Goal: Information Seeking & Learning: Learn about a topic

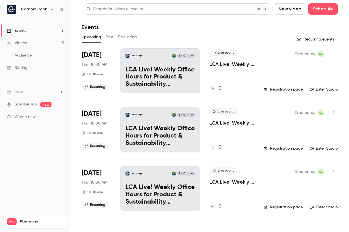
click at [105, 38] on button "Past" at bounding box center [109, 37] width 8 height 9
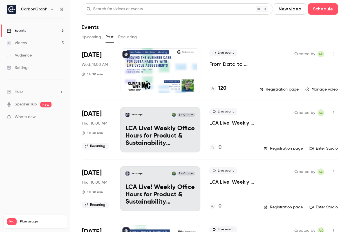
click at [247, 61] on li "[DATE] Wed, 11:00 AM 1 h 30 min Live event From Data to Decision-Making: Provin…" at bounding box center [210, 74] width 256 height 52
click at [234, 64] on p "From Data to Decision-Making: Proving the Business Case for Sustainability with…" at bounding box center [229, 64] width 41 height 7
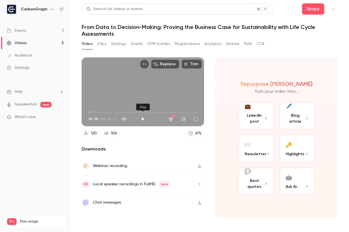
click at [142, 118] on button "Play" at bounding box center [142, 118] width 11 height 11
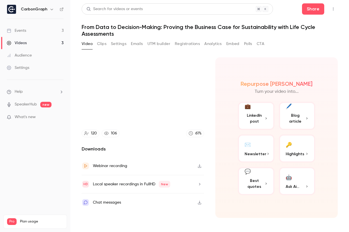
type input "***"
click at [212, 44] on button "Analytics" at bounding box center [212, 43] width 17 height 9
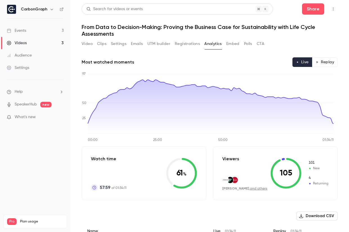
click at [101, 46] on button "Clips" at bounding box center [101, 43] width 9 height 9
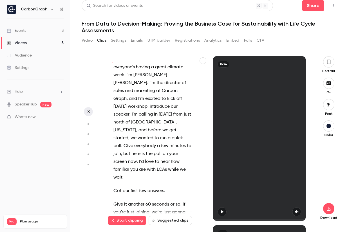
scroll to position [123, 0]
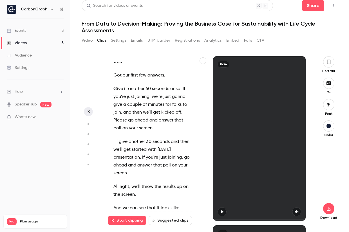
click at [173, 224] on button "Suggested clips" at bounding box center [169, 220] width 43 height 9
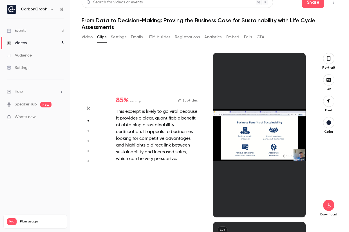
scroll to position [0, 0]
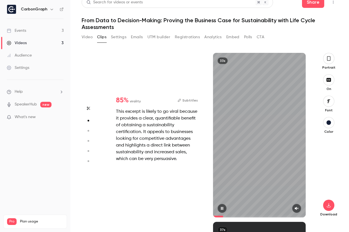
click at [294, 206] on icon "button" at bounding box center [296, 208] width 4 height 4
type input "*"
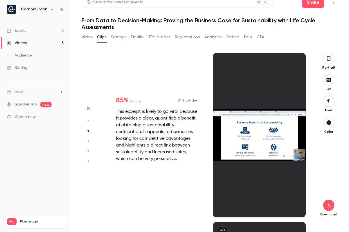
scroll to position [338, 0]
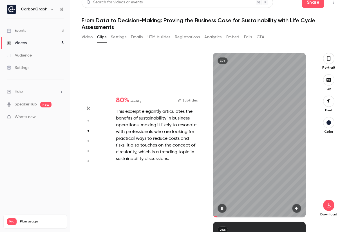
click at [237, 172] on div "37s" at bounding box center [259, 135] width 92 height 164
click at [299, 208] on div at bounding box center [259, 208] width 92 height 9
click at [298, 209] on button "button" at bounding box center [296, 208] width 9 height 9
click at [220, 207] on icon "button" at bounding box center [222, 208] width 4 height 4
type input "*"
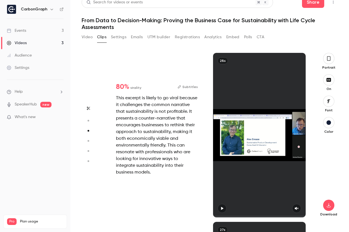
scroll to position [507, 0]
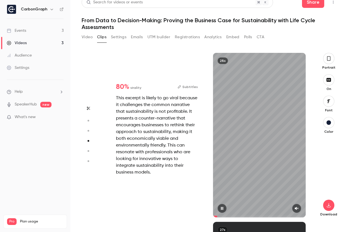
click at [295, 207] on icon "button" at bounding box center [296, 208] width 4 height 4
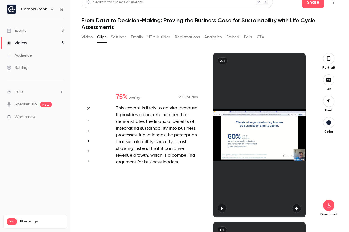
type input "*"
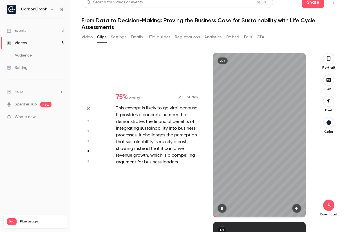
click at [295, 207] on icon "button" at bounding box center [296, 208] width 4 height 4
type input "*"
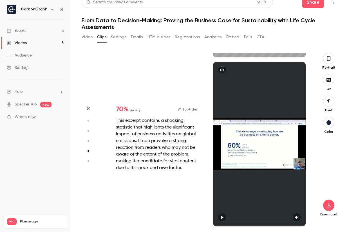
scroll to position [836, 0]
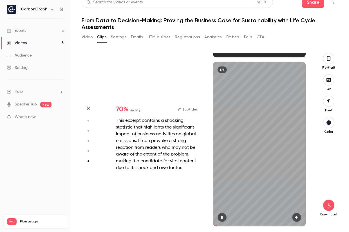
click at [297, 216] on button "button" at bounding box center [296, 217] width 9 height 9
click at [168, 155] on div "This excerpt contains a shocking statistic that highlights the significant impa…" at bounding box center [157, 144] width 82 height 54
type input "*"
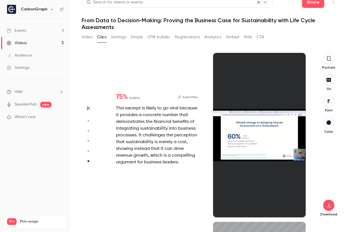
scroll to position [676, 0]
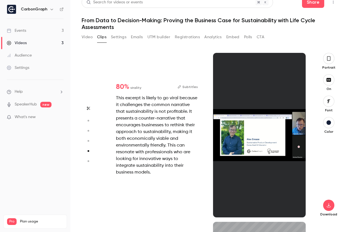
type input "*"
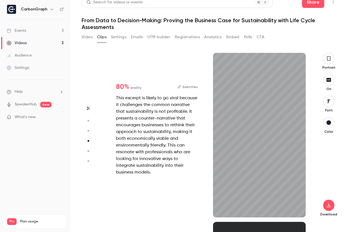
scroll to position [507, 0]
click at [326, 61] on icon "button" at bounding box center [328, 58] width 4 height 6
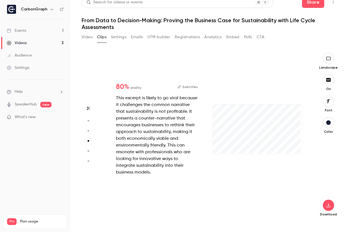
click at [322, 102] on button "button" at bounding box center [327, 101] width 11 height 11
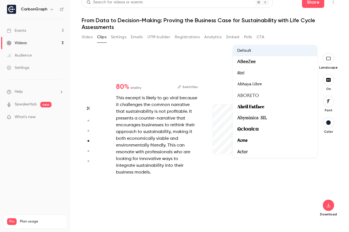
click at [321, 102] on div at bounding box center [174, 116] width 349 height 232
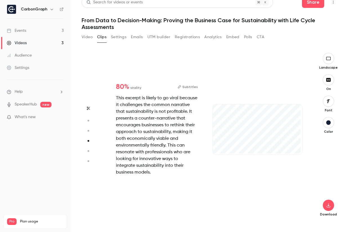
click at [326, 125] on button "button" at bounding box center [327, 122] width 11 height 11
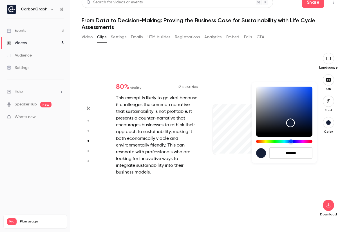
click at [305, 106] on div "Color" at bounding box center [284, 110] width 56 height 47
type input "****"
type input "*******"
drag, startPoint x: 294, startPoint y: 116, endPoint x: 302, endPoint y: 113, distance: 8.1
click at [306, 106] on div "Color" at bounding box center [284, 110] width 56 height 47
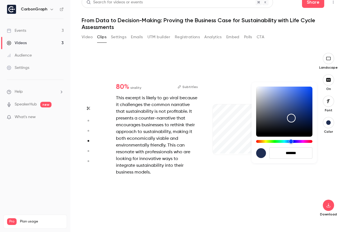
type input "****"
type input "*******"
type input "****"
type input "*******"
type input "****"
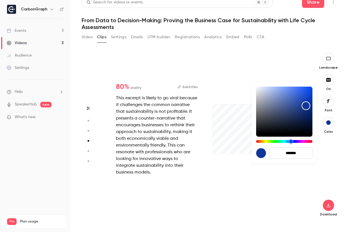
type input "*******"
click at [228, 174] on div at bounding box center [174, 116] width 349 height 232
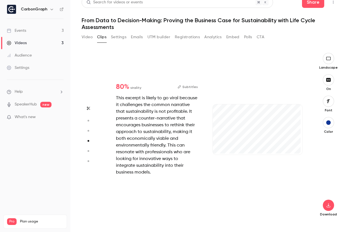
click at [322, 123] on button "button" at bounding box center [327, 122] width 11 height 11
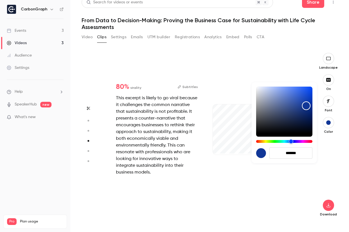
click at [287, 129] on div "Color" at bounding box center [284, 110] width 56 height 47
type input "****"
type input "*******"
drag, startPoint x: 295, startPoint y: 125, endPoint x: 295, endPoint y: 122, distance: 3.7
click at [295, 122] on div "Color" at bounding box center [284, 110] width 56 height 47
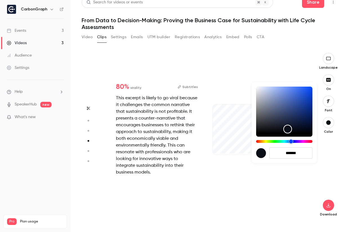
click at [257, 171] on div at bounding box center [174, 116] width 349 height 232
type input "****"
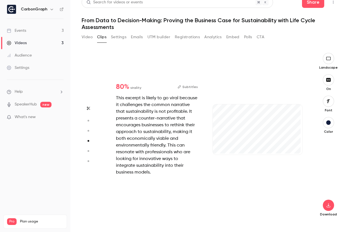
type input "*******"
click at [322, 83] on button "button" at bounding box center [327, 79] width 11 height 11
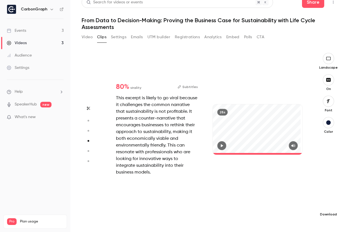
click at [327, 207] on icon "button" at bounding box center [328, 205] width 7 height 4
click at [277, 199] on span "High quality requires longer processing" at bounding box center [282, 200] width 64 height 6
type input "****"
click at [94, 38] on div "Video Clips Settings Emails UTM builder Registrations Analytics Embed Polls CTA" at bounding box center [173, 37] width 182 height 9
click at [89, 39] on button "Video" at bounding box center [87, 37] width 11 height 9
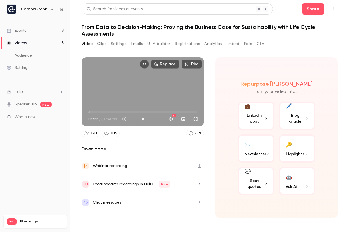
click at [295, 113] on span "Blog article" at bounding box center [295, 118] width 20 height 12
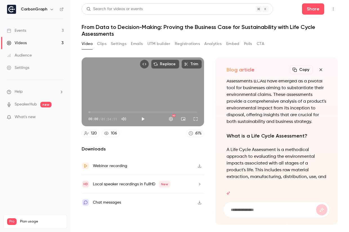
click at [198, 165] on icon "button" at bounding box center [199, 166] width 4 height 4
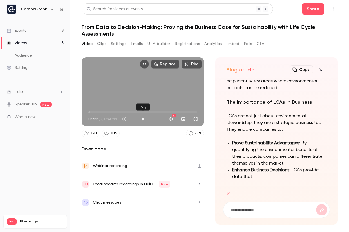
click at [145, 120] on button "Play" at bounding box center [142, 118] width 11 height 11
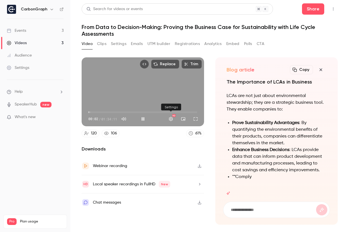
click at [170, 120] on button "Settings" at bounding box center [170, 118] width 11 height 11
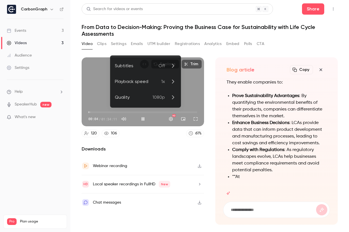
click at [169, 65] on p "Off" at bounding box center [167, 65] width 18 height 7
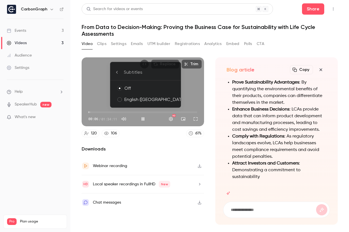
click at [140, 99] on div "English ([GEOGRAPHIC_DATA])" at bounding box center [150, 99] width 52 height 7
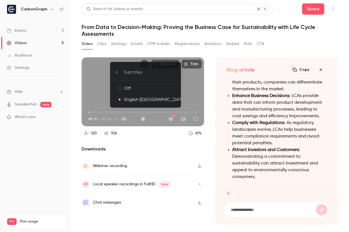
click at [159, 133] on div at bounding box center [174, 116] width 349 height 232
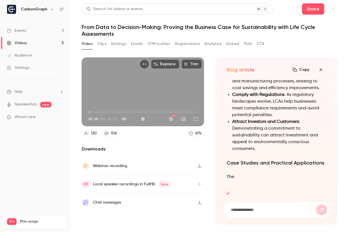
click at [94, 112] on span "00:08" at bounding box center [142, 112] width 109 height 9
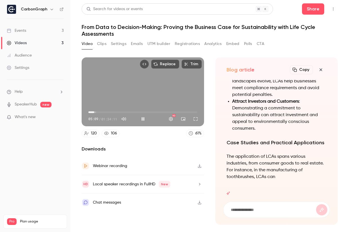
click at [140, 91] on div "Replace Trim 05:09 05:09 / 01:34:11 HD" at bounding box center [143, 91] width 122 height 69
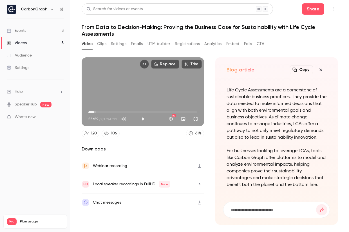
type input "*****"
click at [188, 43] on button "Registrations" at bounding box center [187, 43] width 25 height 9
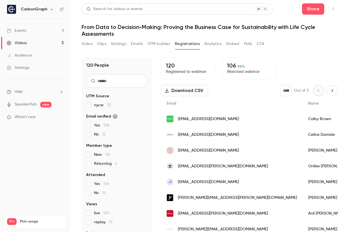
click at [213, 42] on button "Analytics" at bounding box center [212, 43] width 17 height 9
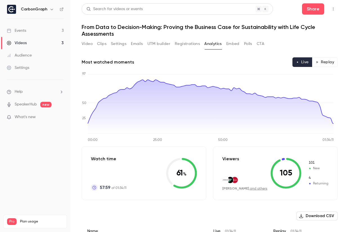
click at [234, 43] on button "Embed" at bounding box center [232, 43] width 13 height 9
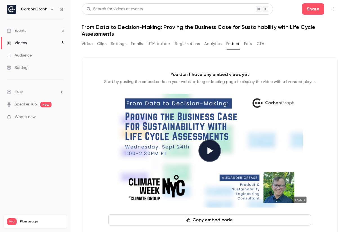
drag, startPoint x: 246, startPoint y: 43, endPoint x: 226, endPoint y: 80, distance: 41.9
click at [226, 80] on section "Video Clips Settings Emails UTM builder Registrations Analytics Embed Polls CTA…" at bounding box center [210, 143] width 256 height 209
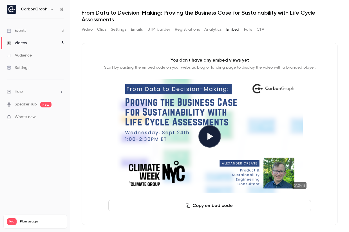
scroll to position [16, 0]
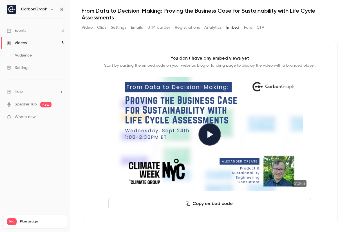
click at [214, 200] on button "Copy embed code" at bounding box center [209, 203] width 202 height 11
click at [209, 131] on button "Play video" at bounding box center [209, 134] width 22 height 22
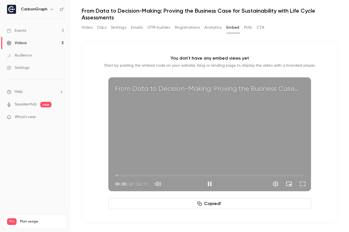
click at [219, 132] on div "From Data to Decision-Making: Proving the Business Case for Sustainability with…" at bounding box center [209, 134] width 202 height 114
type input "***"
click at [261, 25] on button "CTA" at bounding box center [260, 27] width 8 height 9
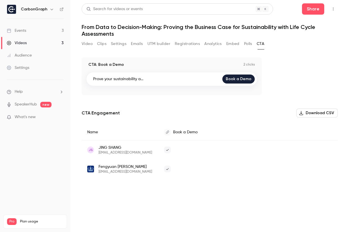
click at [169, 151] on icon at bounding box center [167, 150] width 3 height 4
click at [113, 151] on span "[EMAIL_ADDRESS][DOMAIN_NAME]" at bounding box center [124, 152] width 53 height 4
drag, startPoint x: 133, startPoint y: 166, endPoint x: 88, endPoint y: 167, distance: 45.0
click at [88, 167] on div "[PERSON_NAME] [EMAIL_ADDRESS][DOMAIN_NAME]" at bounding box center [120, 169] width 66 height 10
click at [140, 161] on div "[PERSON_NAME] [EMAIL_ADDRESS][DOMAIN_NAME]" at bounding box center [120, 168] width 77 height 19
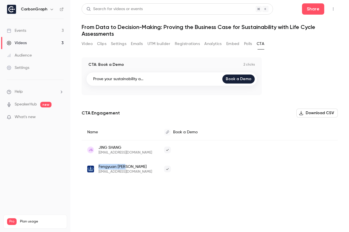
drag, startPoint x: 134, startPoint y: 169, endPoint x: 97, endPoint y: 169, distance: 36.6
click at [97, 169] on div "[PERSON_NAME] [EMAIL_ADDRESS][DOMAIN_NAME]" at bounding box center [120, 169] width 66 height 10
copy span "[PERSON_NAME]"
click at [83, 44] on button "Video" at bounding box center [87, 43] width 11 height 9
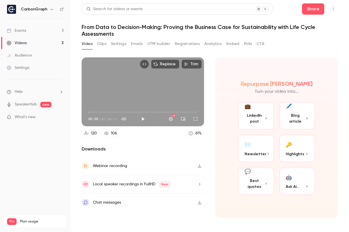
click at [96, 38] on div "Search for videos or events Share From Data to Decision-Making: Proving the Bus…" at bounding box center [210, 115] width 256 height 225
click at [101, 42] on button "Clips" at bounding box center [101, 43] width 9 height 9
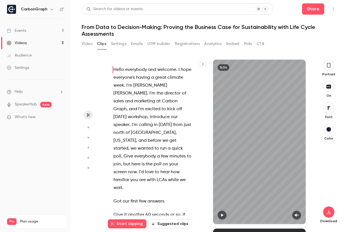
click at [202, 63] on icon "button" at bounding box center [202, 64] width 1 height 3
click at [181, 75] on div "Copy transcript" at bounding box center [178, 78] width 43 height 6
click at [201, 65] on icon "button" at bounding box center [202, 63] width 3 height 3
click at [187, 75] on div "Copy transcript" at bounding box center [178, 78] width 43 height 6
click at [225, 43] on div "Video Clips Settings Emails UTM builder Registrations Analytics Embed Polls CTA" at bounding box center [173, 43] width 182 height 9
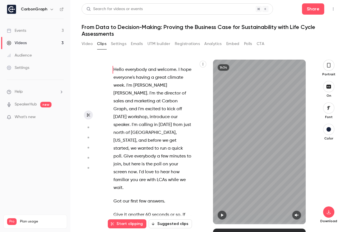
click at [155, 44] on button "UTM builder" at bounding box center [158, 43] width 23 height 9
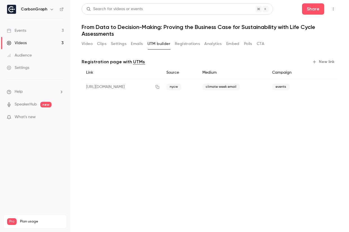
click at [187, 42] on button "Registrations" at bounding box center [187, 43] width 25 height 9
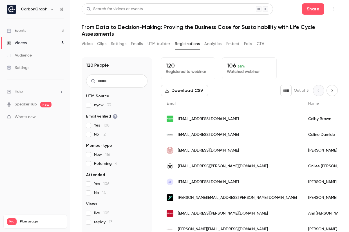
click at [232, 43] on button "Embed" at bounding box center [232, 43] width 13 height 9
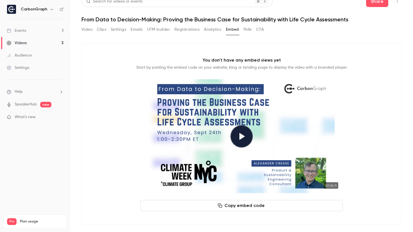
scroll to position [10, 0]
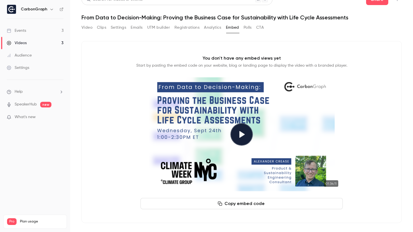
click at [86, 28] on button "Video" at bounding box center [87, 27] width 11 height 9
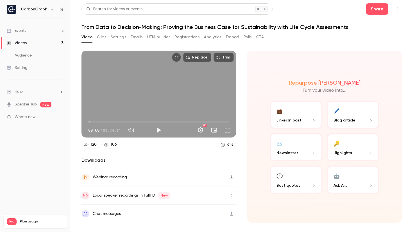
click at [21, 41] on div "Videos" at bounding box center [17, 43] width 20 height 6
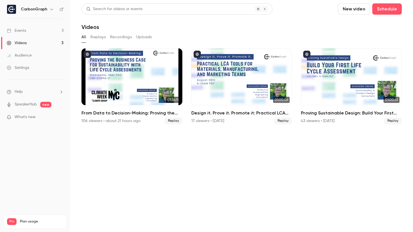
click at [118, 37] on button "Recordings" at bounding box center [121, 37] width 22 height 9
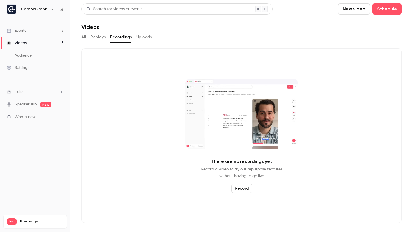
click at [35, 30] on link "Events 3" at bounding box center [35, 30] width 70 height 12
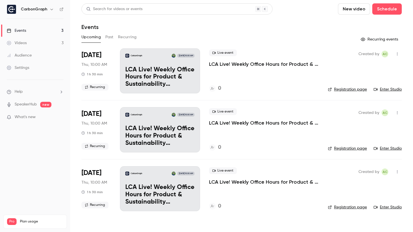
click at [108, 37] on button "Past" at bounding box center [109, 37] width 8 height 9
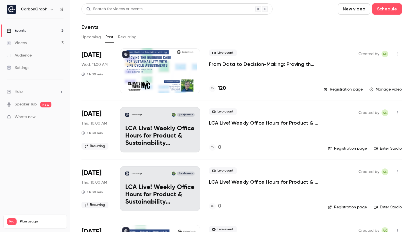
click at [269, 73] on div "Live event From Data to Decision-Making: Proving the Business Case for Sustaina…" at bounding box center [262, 70] width 106 height 45
click at [343, 89] on link "Registration page" at bounding box center [343, 90] width 39 height 6
click at [265, 67] on p "From Data to Decision-Making: Proving the Business Case for Sustainability with…" at bounding box center [262, 64] width 106 height 7
click at [335, 90] on link "Registration page" at bounding box center [343, 90] width 39 height 6
click at [339, 91] on link "Registration page" at bounding box center [343, 90] width 39 height 6
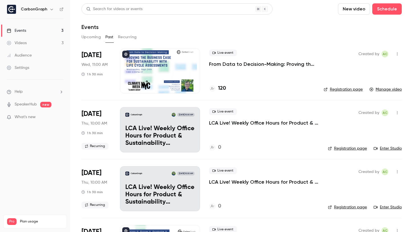
click at [263, 62] on p "From Data to Decision-Making: Proving the Business Case for Sustainability with…" at bounding box center [262, 64] width 106 height 7
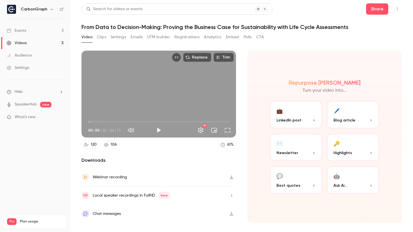
click at [156, 33] on button "UTM builder" at bounding box center [158, 37] width 23 height 9
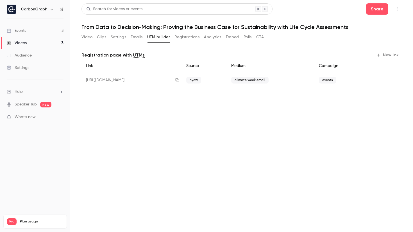
click at [348, 57] on button "New link" at bounding box center [388, 55] width 28 height 9
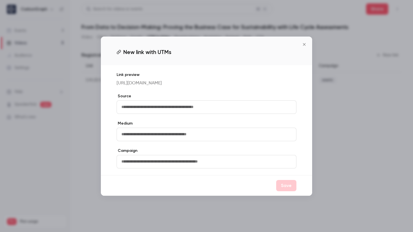
click at [159, 114] on input "text" at bounding box center [207, 106] width 180 height 13
type input "****"
click at [134, 141] on input "text" at bounding box center [207, 134] width 180 height 13
click at [142, 141] on input "text" at bounding box center [207, 134] width 180 height 13
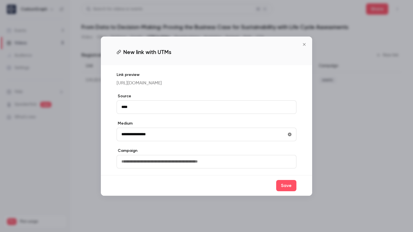
type input "**********"
click at [151, 168] on input "text" at bounding box center [207, 161] width 180 height 13
type input "**********"
click at [286, 189] on button "Save" at bounding box center [286, 185] width 20 height 11
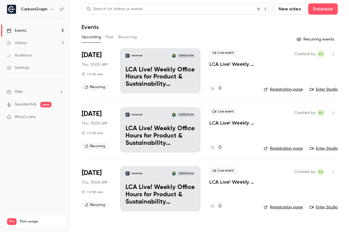
click at [129, 38] on button "Recurring" at bounding box center [127, 37] width 19 height 9
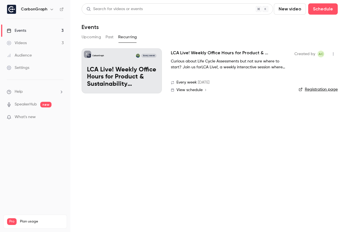
click at [109, 38] on button "Past" at bounding box center [109, 37] width 8 height 9
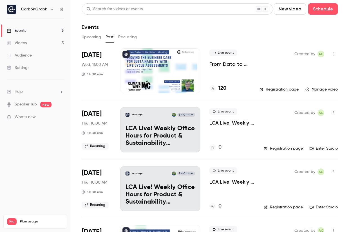
click at [225, 64] on p "From Data to Decision-Making: Proving the Business Case for Sustainability with…" at bounding box center [229, 64] width 41 height 7
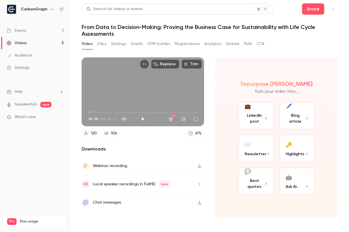
click at [293, 117] on span "Blog article" at bounding box center [295, 118] width 20 height 12
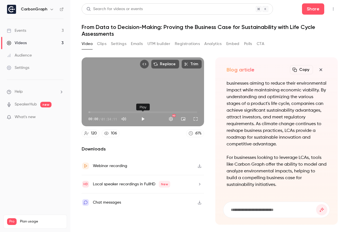
click at [141, 119] on button "Play" at bounding box center [142, 118] width 11 height 11
click at [94, 110] on span "00:00" at bounding box center [142, 112] width 109 height 9
click at [99, 111] on span "04:52" at bounding box center [142, 112] width 109 height 9
click at [95, 112] on span "05:35" at bounding box center [142, 112] width 109 height 9
click at [112, 98] on div "Replace Trim 05:36 05:36 / 01:34:11 HD" at bounding box center [143, 91] width 122 height 69
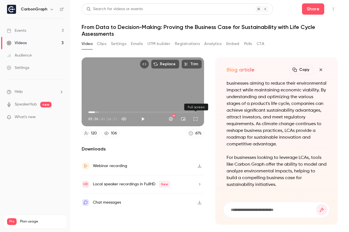
click at [195, 120] on button "Full screen" at bounding box center [195, 118] width 11 height 11
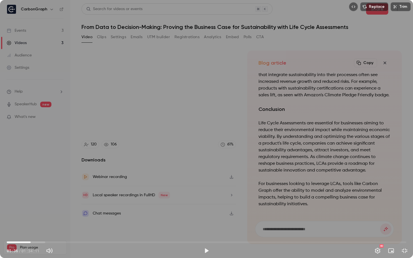
click at [211, 133] on div "Replace Trim 05:36 05:36 / 01:34:11 HD" at bounding box center [206, 129] width 413 height 258
click at [26, 232] on span "04:38" at bounding box center [207, 242] width 400 height 9
click at [21, 232] on span "04:38" at bounding box center [207, 242] width 400 height 9
click at [17, 232] on span "02:31" at bounding box center [207, 242] width 400 height 9
click at [13, 232] on span "01:31" at bounding box center [207, 242] width 400 height 9
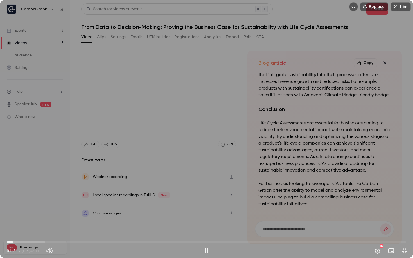
drag, startPoint x: 18, startPoint y: 241, endPoint x: 22, endPoint y: 242, distance: 4.5
click at [18, 232] on span "01:31" at bounding box center [207, 242] width 400 height 9
click at [35, 232] on span "02:39" at bounding box center [207, 242] width 400 height 9
click at [37, 232] on span "07:01" at bounding box center [37, 243] width 2 height 2
click at [29, 232] on span "05:17" at bounding box center [207, 242] width 400 height 9
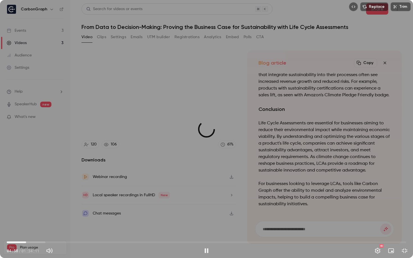
click at [26, 232] on span "04:34" at bounding box center [207, 242] width 400 height 9
click at [21, 232] on span "04:26" at bounding box center [207, 242] width 400 height 9
click at [27, 232] on span "03:23" at bounding box center [207, 242] width 400 height 9
click at [22, 232] on span "04:50" at bounding box center [207, 242] width 400 height 9
click at [15, 232] on span "03:30" at bounding box center [207, 242] width 400 height 9
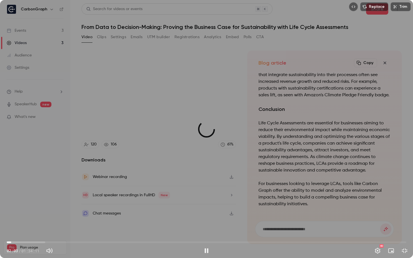
click at [11, 232] on span "01:03" at bounding box center [207, 242] width 400 height 9
click at [10, 232] on span "01:04" at bounding box center [11, 243] width 2 height 2
drag, startPoint x: 11, startPoint y: 241, endPoint x: 15, endPoint y: 241, distance: 3.7
click at [12, 232] on span "01:03" at bounding box center [11, 243] width 2 height 2
click at [15, 232] on span "02:03" at bounding box center [207, 242] width 400 height 9
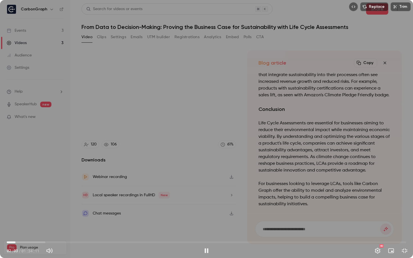
click at [15, 232] on span "02:03" at bounding box center [16, 243] width 2 height 2
click at [31, 232] on span "01:54" at bounding box center [207, 242] width 400 height 9
drag, startPoint x: 35, startPoint y: 243, endPoint x: 38, endPoint y: 244, distance: 2.8
click at [38, 232] on span "07:25" at bounding box center [207, 242] width 400 height 9
click at [41, 232] on span "07:25" at bounding box center [207, 242] width 400 height 9
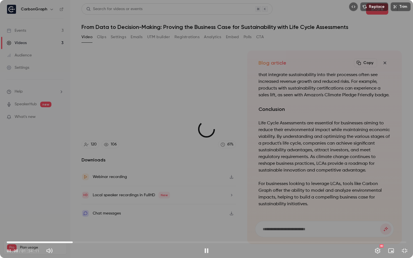
click at [73, 232] on span "15:33" at bounding box center [207, 242] width 400 height 9
click at [91, 232] on span "15:34" at bounding box center [207, 242] width 400 height 9
click at [104, 232] on span "22:55" at bounding box center [207, 242] width 400 height 9
click at [120, 232] on span "22:55" at bounding box center [207, 242] width 400 height 9
click at [124, 232] on span "26:37" at bounding box center [207, 242] width 400 height 9
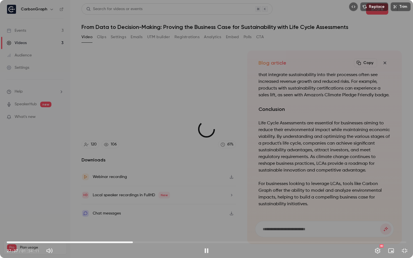
drag, startPoint x: 125, startPoint y: 243, endPoint x: 135, endPoint y: 243, distance: 9.8
click at [134, 232] on span "29:44" at bounding box center [133, 243] width 2 height 2
click at [142, 232] on span "30:12" at bounding box center [207, 242] width 400 height 9
click at [136, 232] on span "30:28" at bounding box center [207, 242] width 400 height 9
click at [138, 232] on span "30:59" at bounding box center [138, 243] width 2 height 2
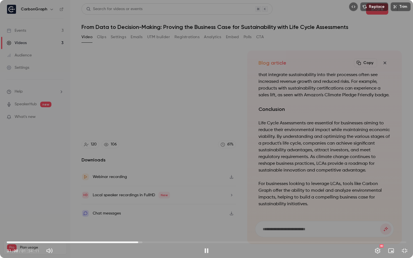
click at [122, 223] on div "Replace Trim 31:00 31:00 / 01:34:11 HD" at bounding box center [206, 129] width 413 height 258
type input "******"
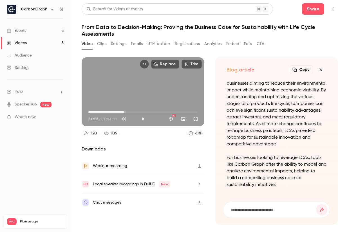
click at [127, 182] on div "Local speaker recordings in FullHD New" at bounding box center [131, 184] width 77 height 7
click at [119, 43] on button "Settings" at bounding box center [118, 43] width 15 height 9
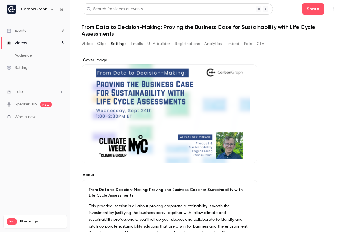
click at [87, 43] on button "Video" at bounding box center [87, 43] width 11 height 9
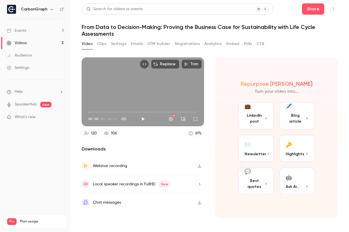
click at [197, 10] on div "Search for videos or events" at bounding box center [177, 8] width 191 height 11
click at [288, 186] on span "Ask Ai..." at bounding box center [291, 187] width 13 height 6
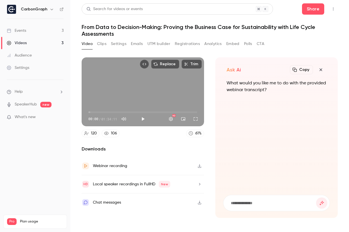
click at [103, 44] on button "Clips" at bounding box center [101, 43] width 9 height 9
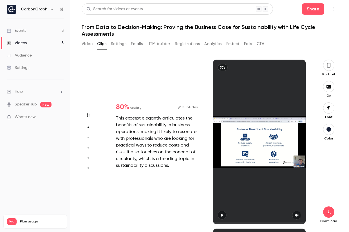
type input "*"
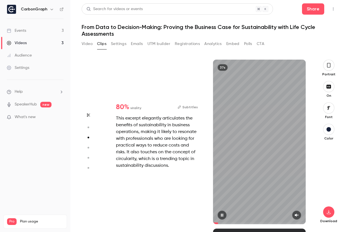
type input "*"
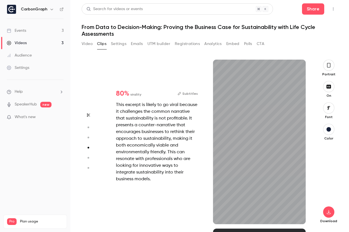
type input "***"
click at [89, 44] on button "Video" at bounding box center [87, 43] width 11 height 9
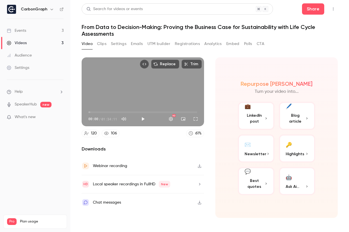
click at [294, 117] on span "Blog article" at bounding box center [295, 118] width 20 height 12
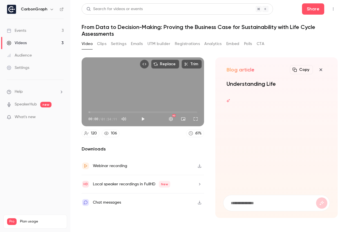
click at [325, 71] on button "button" at bounding box center [320, 69] width 11 height 11
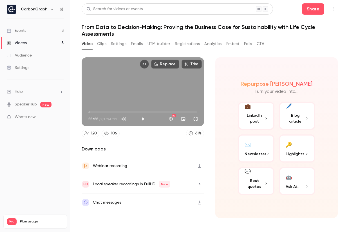
click at [297, 188] on span "Ask Ai..." at bounding box center [291, 187] width 13 height 6
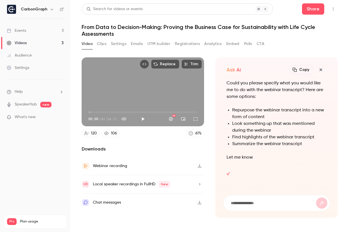
click at [245, 202] on input at bounding box center [273, 203] width 86 height 6
click at [256, 206] on input at bounding box center [273, 203] width 86 height 6
type input "**********"
click at [316, 197] on button "submit" at bounding box center [321, 202] width 11 height 11
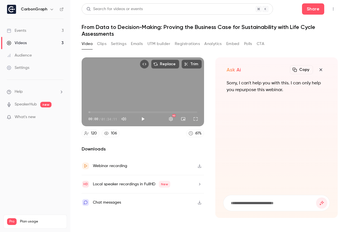
click at [319, 72] on button "button" at bounding box center [320, 69] width 11 height 11
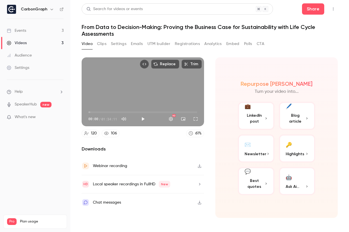
click at [262, 184] on span "Best quotes" at bounding box center [254, 184] width 20 height 12
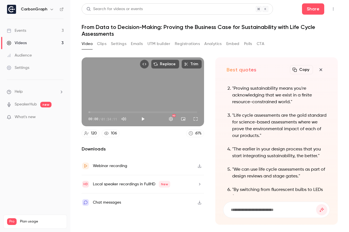
scroll to position [-116, 0]
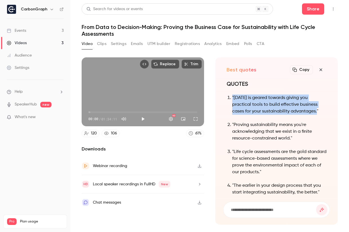
drag, startPoint x: 231, startPoint y: 95, endPoint x: 318, endPoint y: 110, distance: 88.1
click at [318, 110] on li ""Today is geared towards giving you practical tools to build effective business…" at bounding box center [279, 104] width 94 height 20
copy p ""Today is geared towards giving you practical tools to build effective business…"
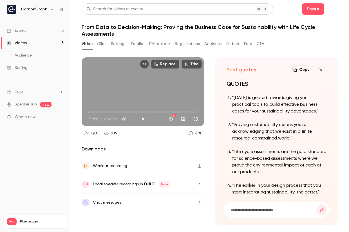
click at [297, 130] on p ""Proving sustainability means you're acknowledging that we exist in a finite re…" at bounding box center [279, 131] width 94 height 20
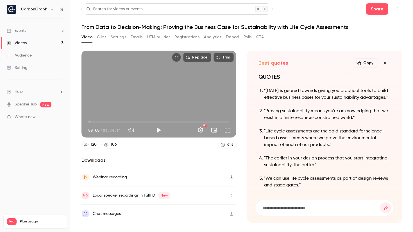
scroll to position [-22, 0]
